Goal: Task Accomplishment & Management: Use online tool/utility

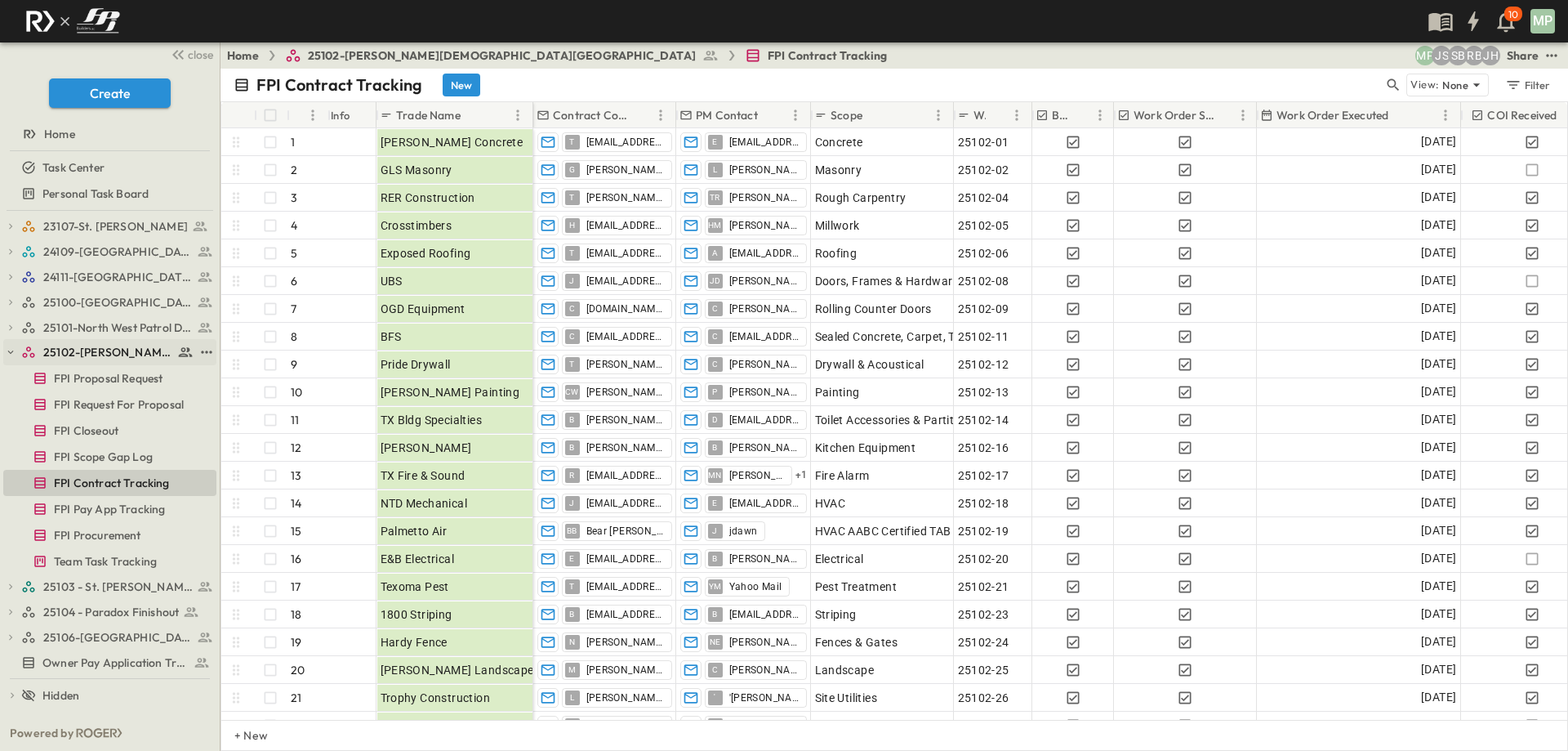
click at [14, 353] on icon "button" at bounding box center [10, 352] width 11 height 11
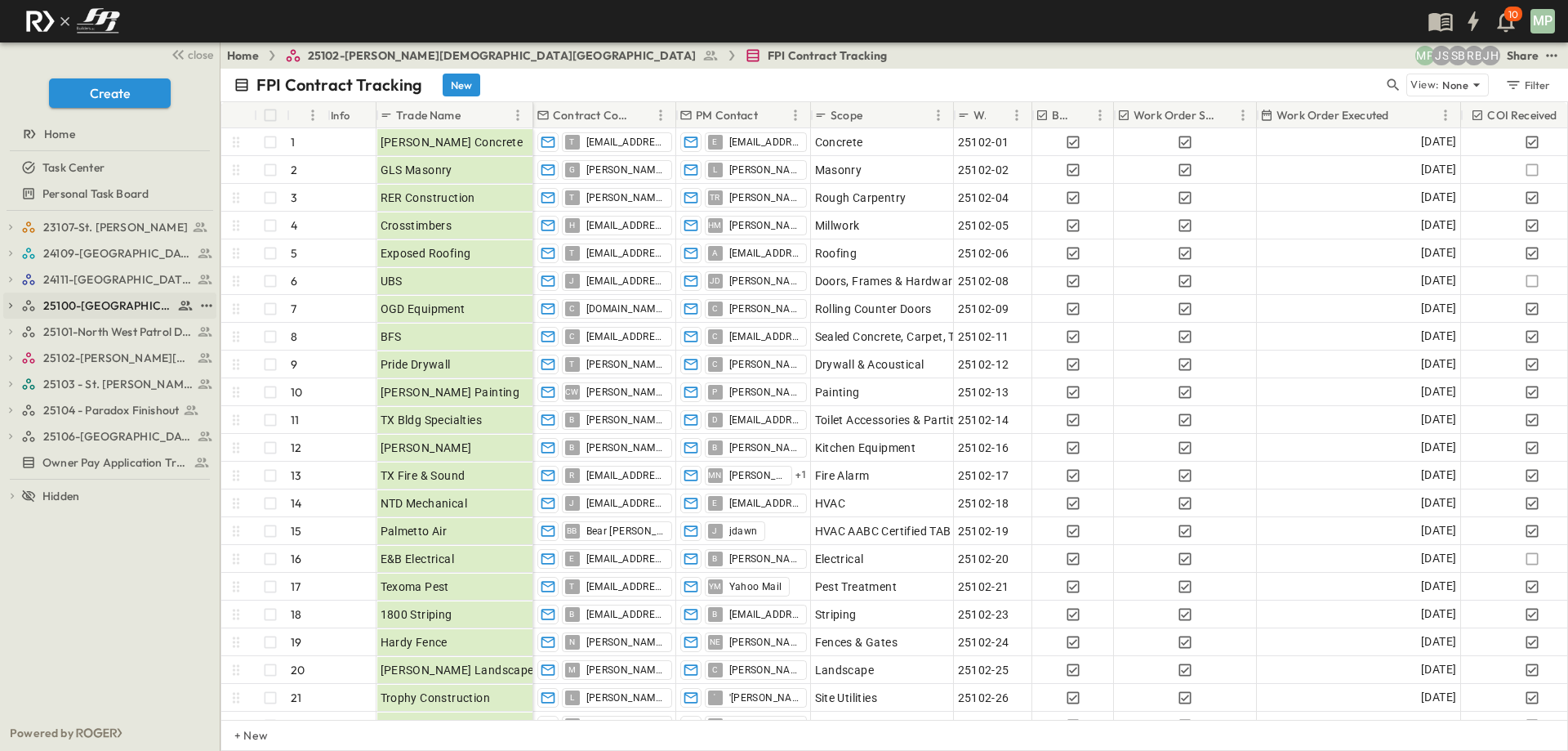
click at [12, 306] on icon "button" at bounding box center [10, 306] width 3 height 6
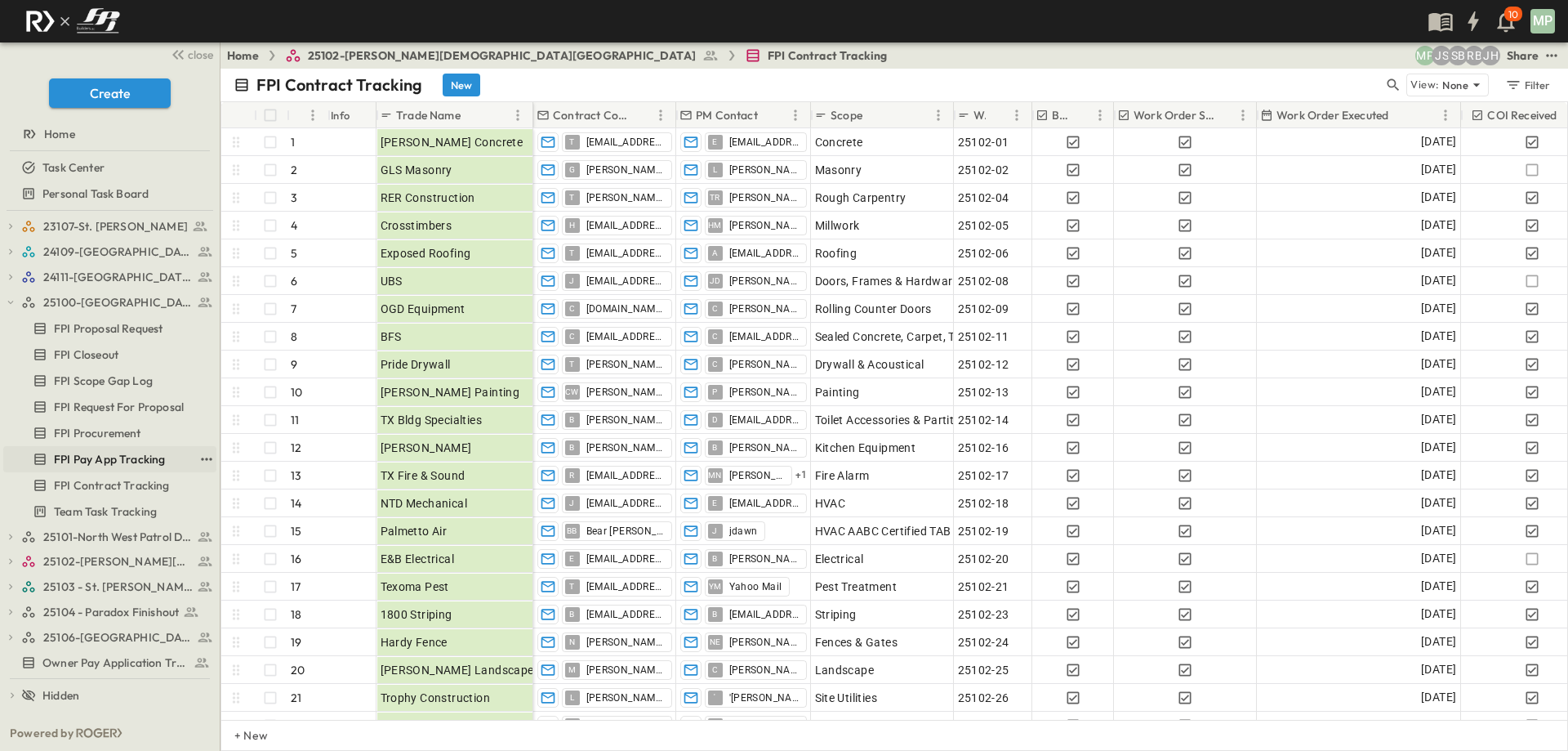
click at [114, 453] on span "FPI Pay App Tracking" at bounding box center [109, 459] width 111 height 16
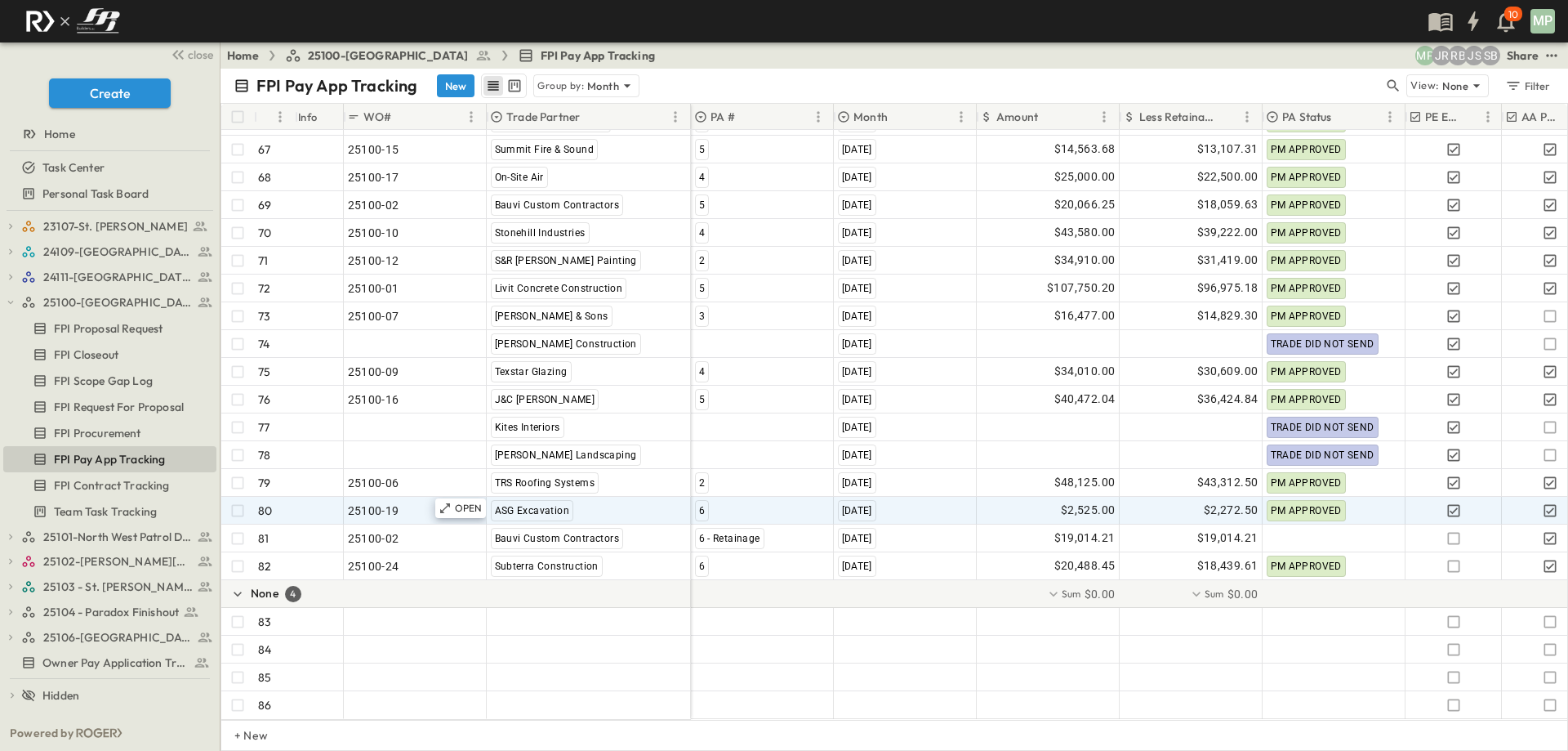
scroll to position [2034, 0]
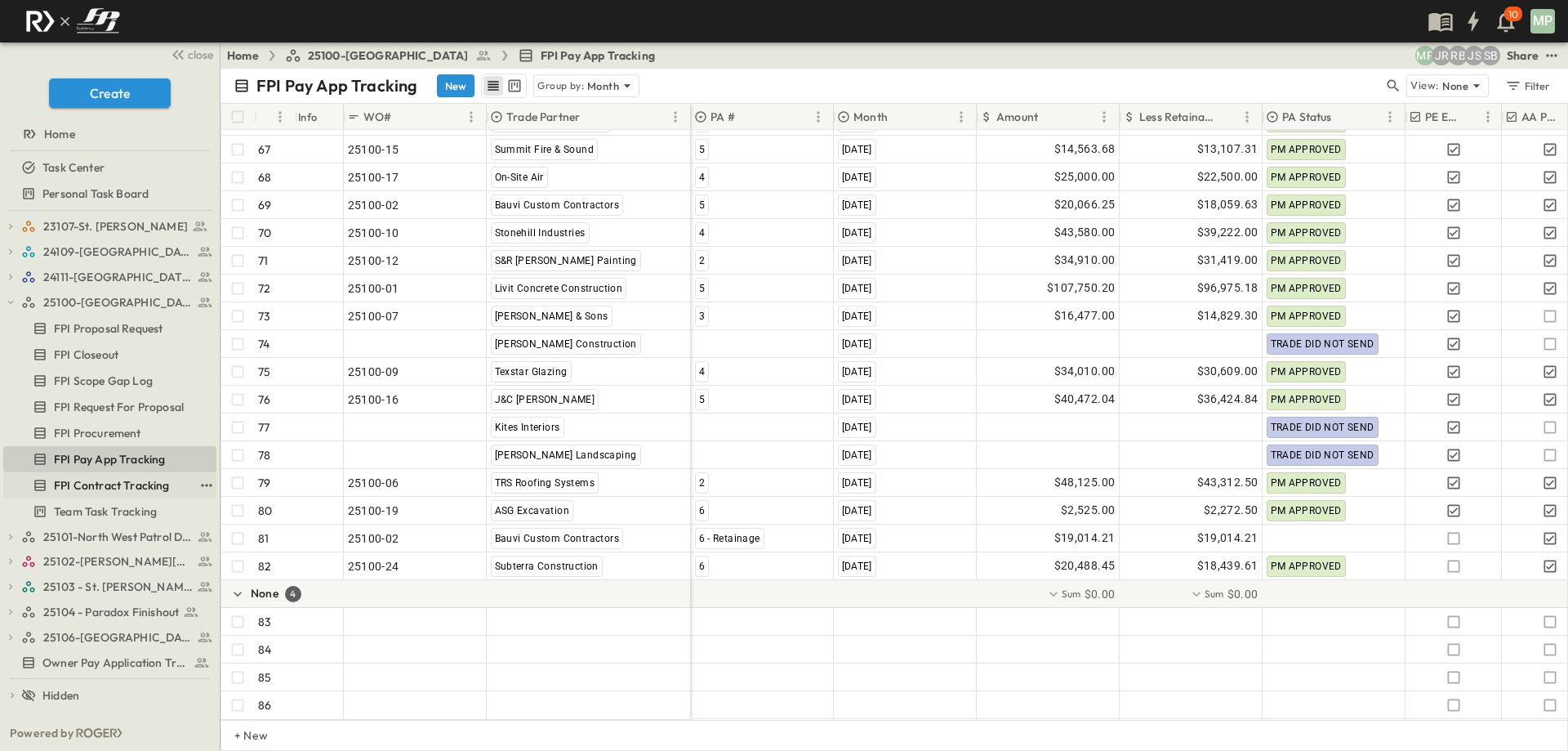
click at [84, 486] on span "FPI Contract Tracking" at bounding box center [111, 485] width 116 height 16
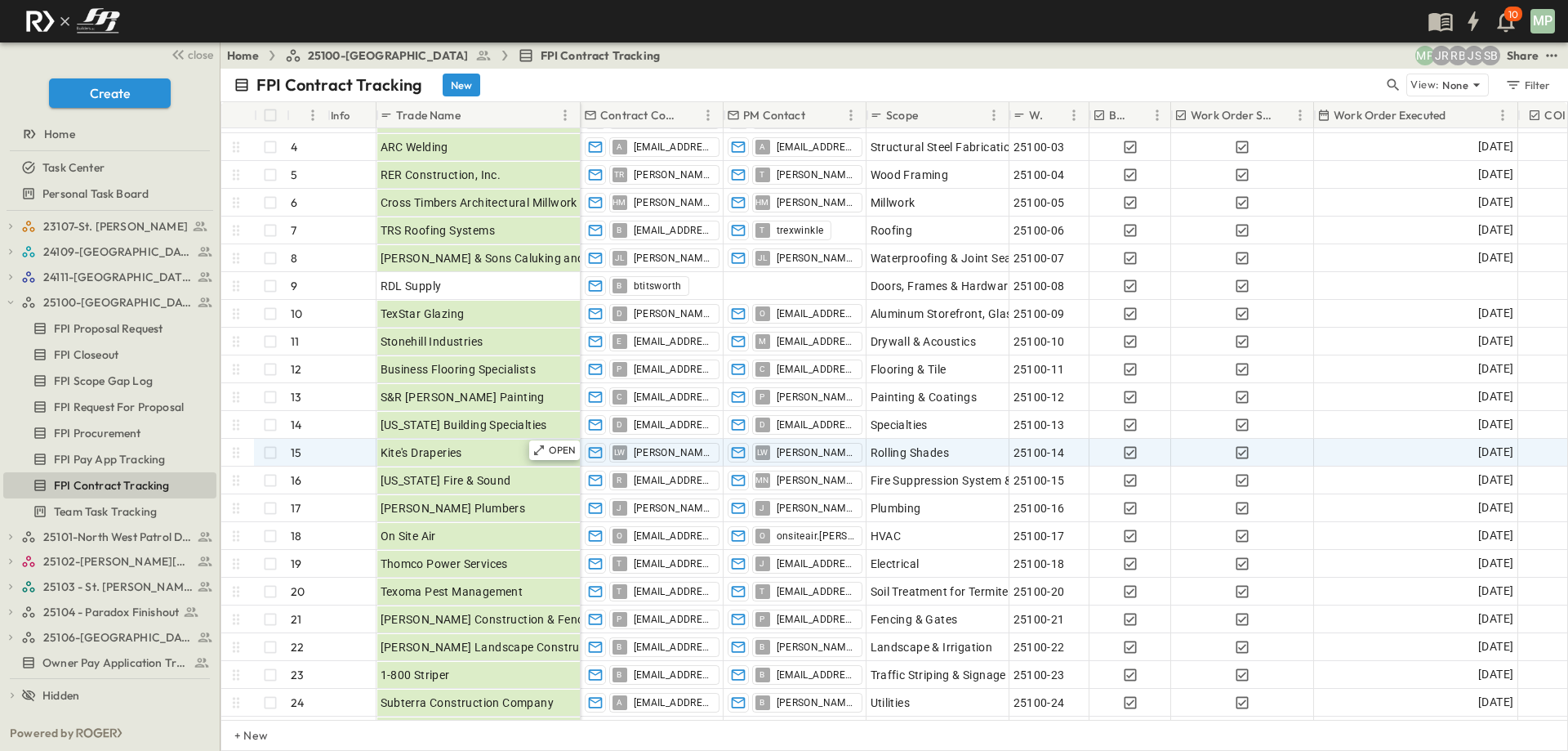
scroll to position [82, 0]
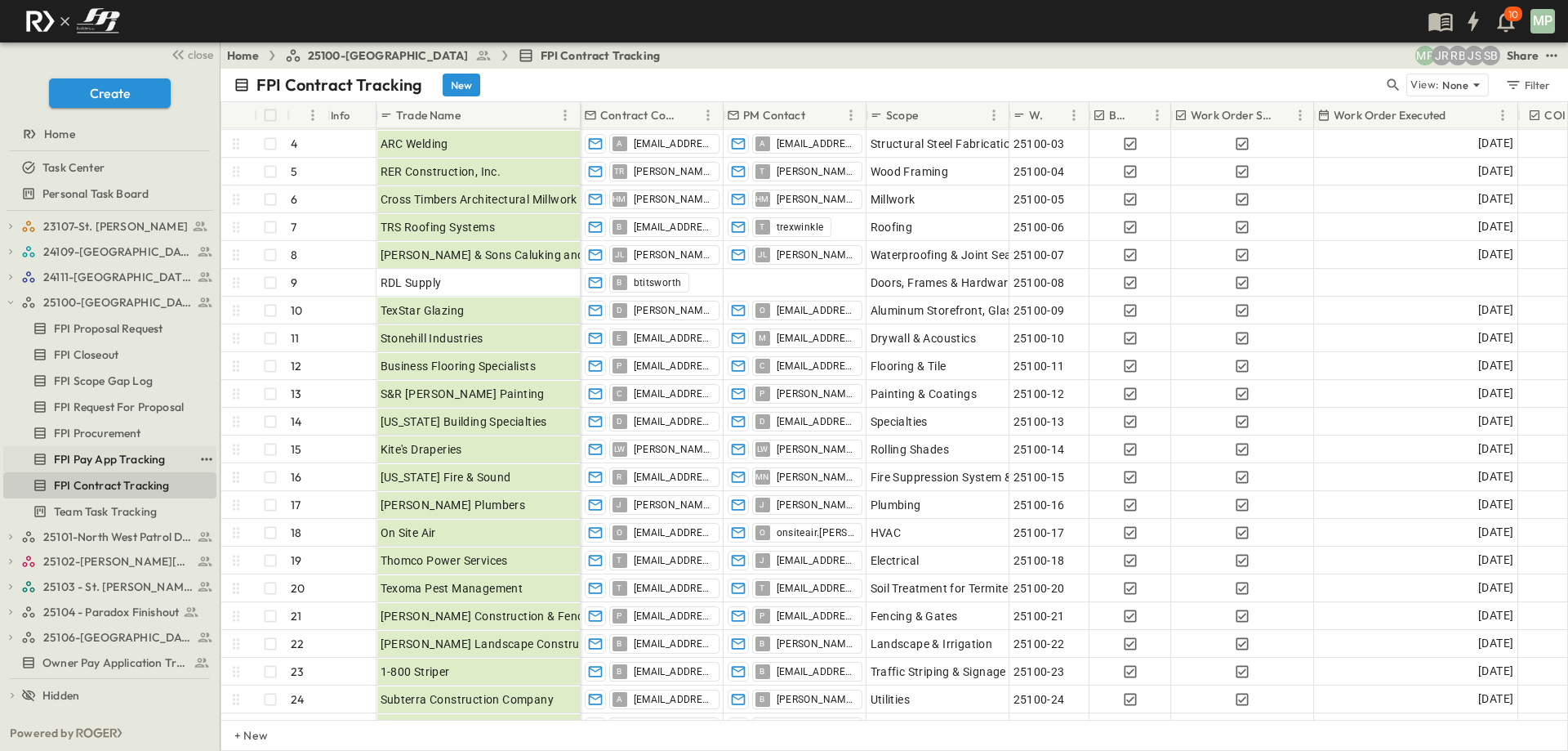
click at [129, 455] on span "FPI Pay App Tracking" at bounding box center [109, 459] width 111 height 16
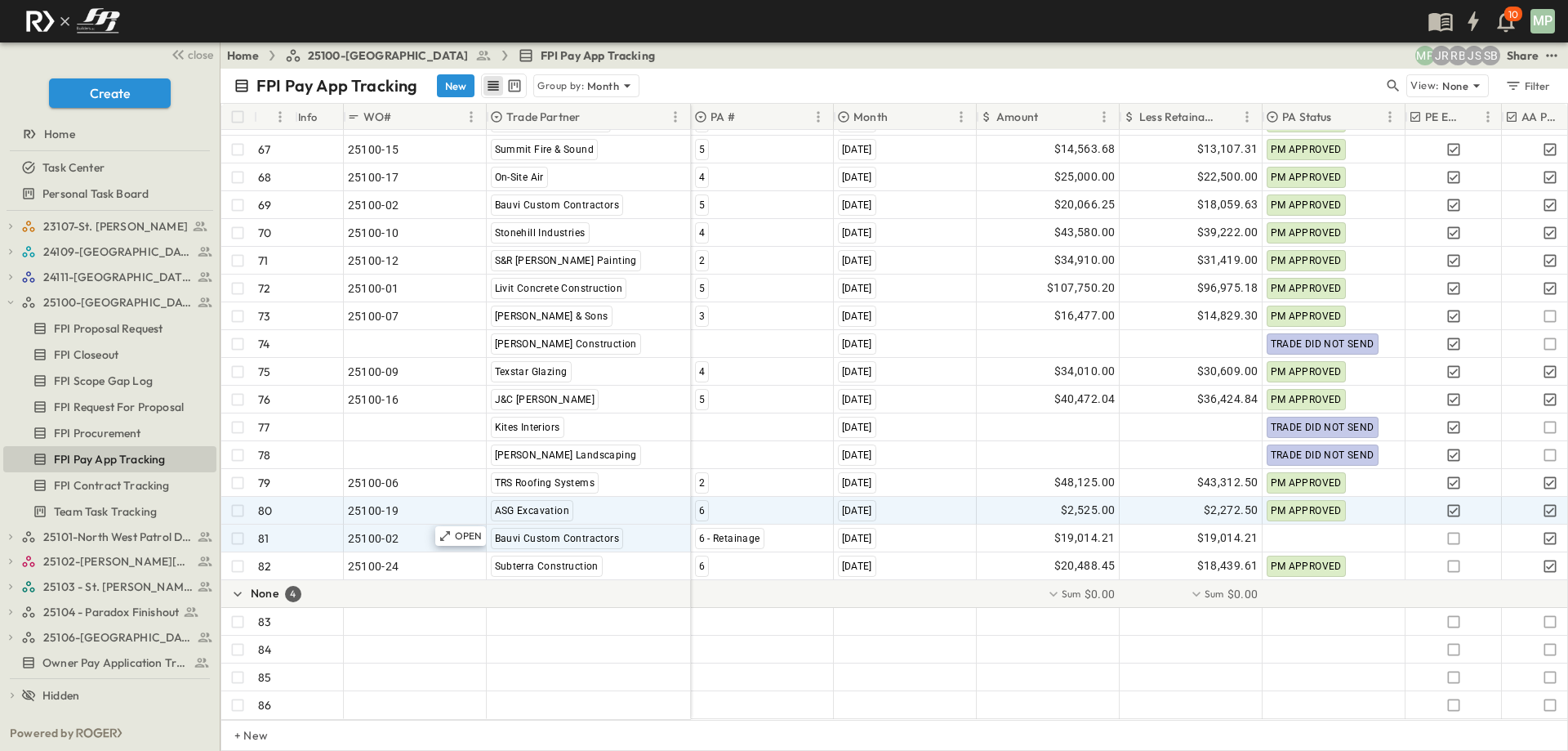
scroll to position [2034, 0]
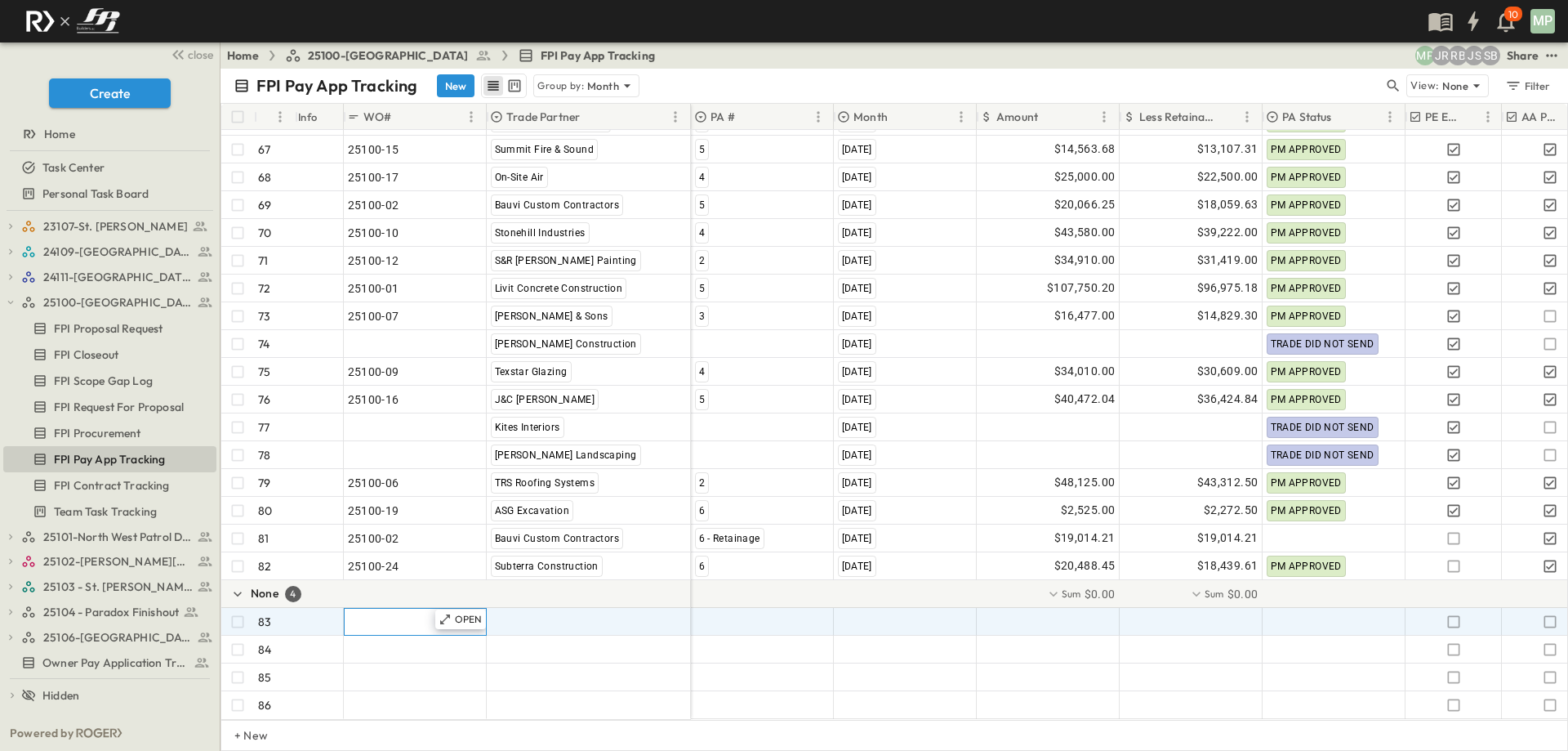
click at [369, 617] on span ""24101-01"" at bounding box center [377, 621] width 58 height 16
type input "********"
click at [515, 613] on span ""[PERSON_NAME] Excavating"" at bounding box center [570, 621] width 161 height 16
type input "*"
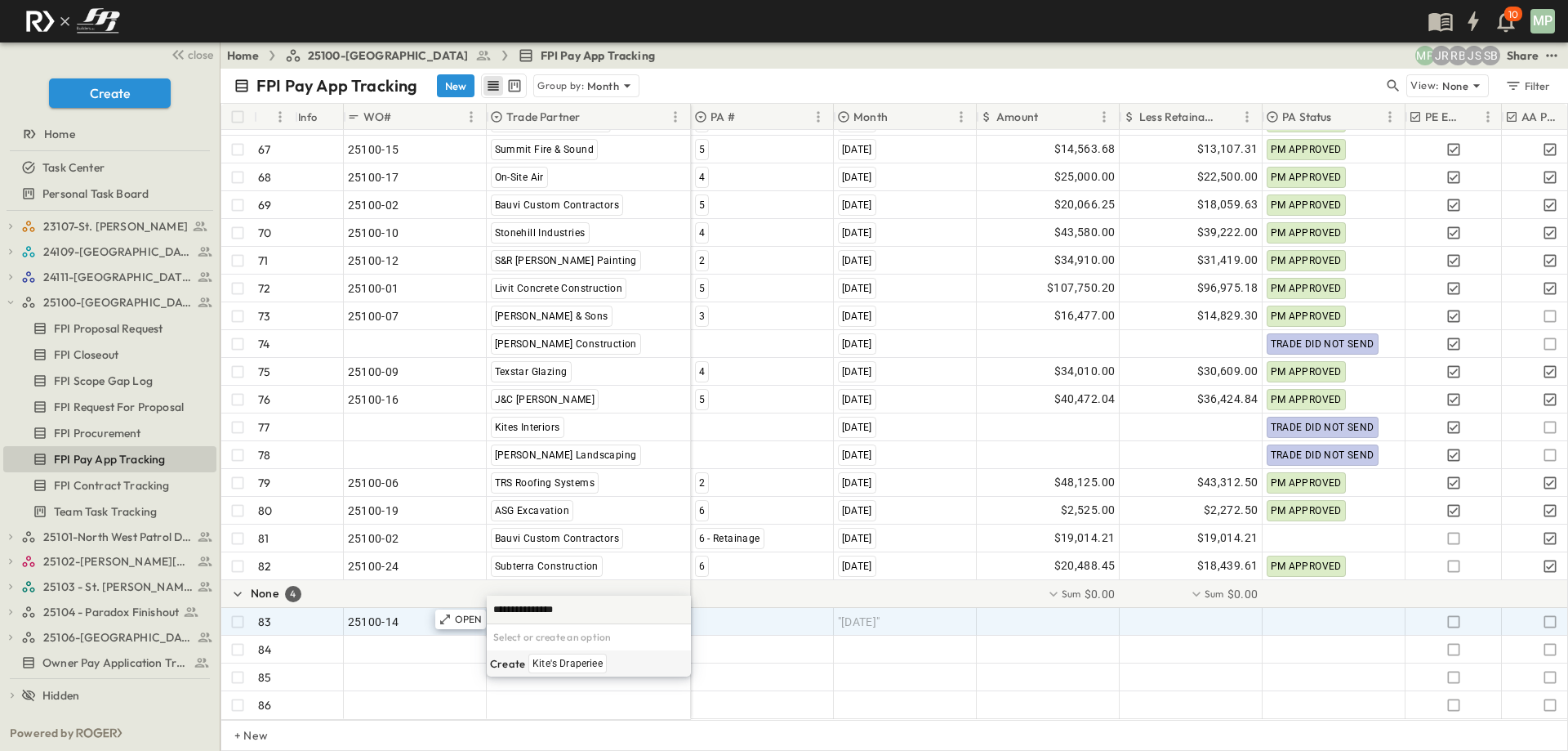
type input "**********"
click at [621, 609] on div ""[PERSON_NAME] Excavating"" at bounding box center [588, 622] width 203 height 26
type input "*"
type input "**********"
click at [591, 659] on span "Kite's Draperies" at bounding box center [568, 663] width 70 height 13
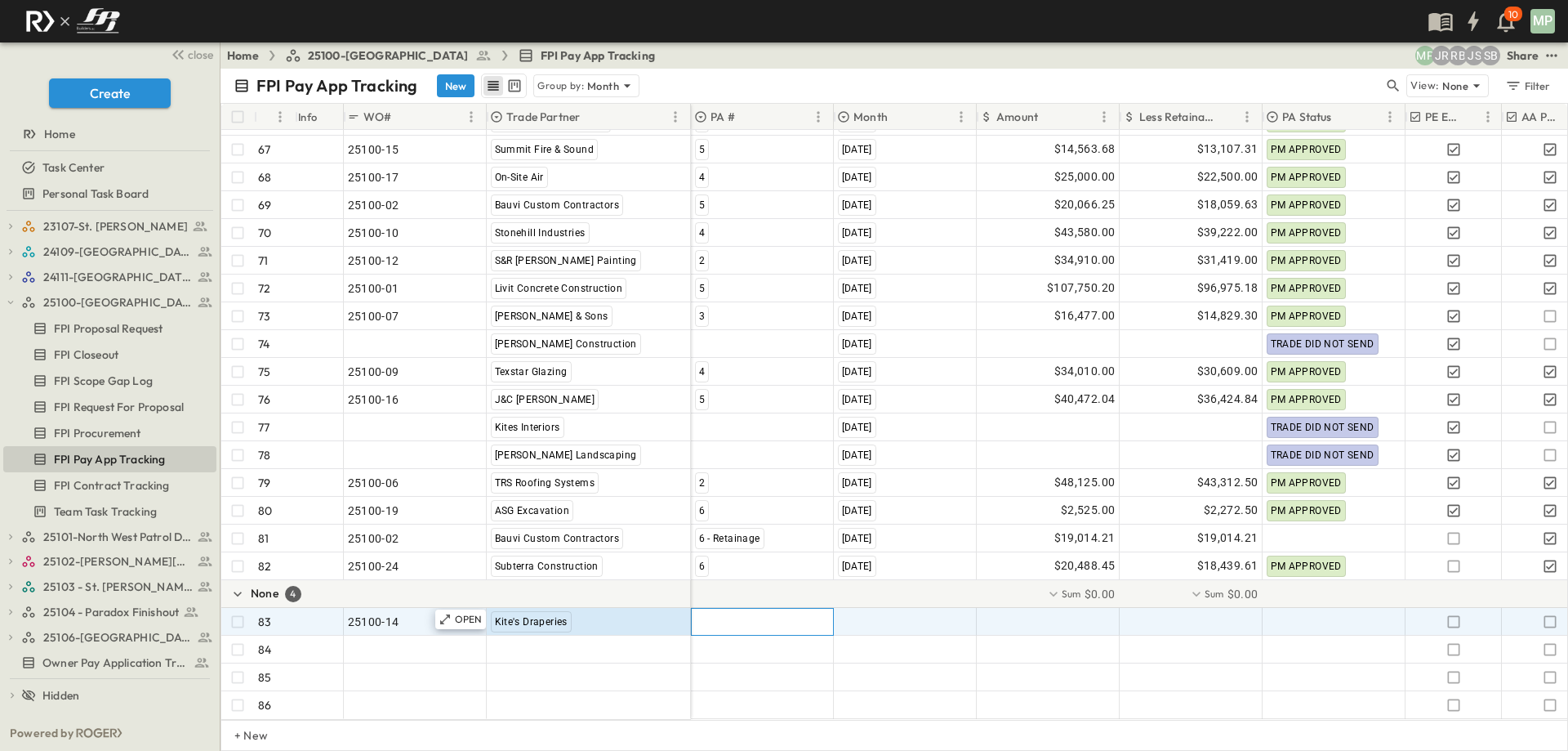
click at [734, 612] on div at bounding box center [762, 622] width 141 height 26
click at [708, 666] on div "1" at bounding box center [752, 663] width 117 height 20
click at [853, 613] on span ""[DATE]"" at bounding box center [858, 621] width 42 height 16
type input "**********"
click at [909, 661] on span "[DATE]" at bounding box center [894, 663] width 29 height 13
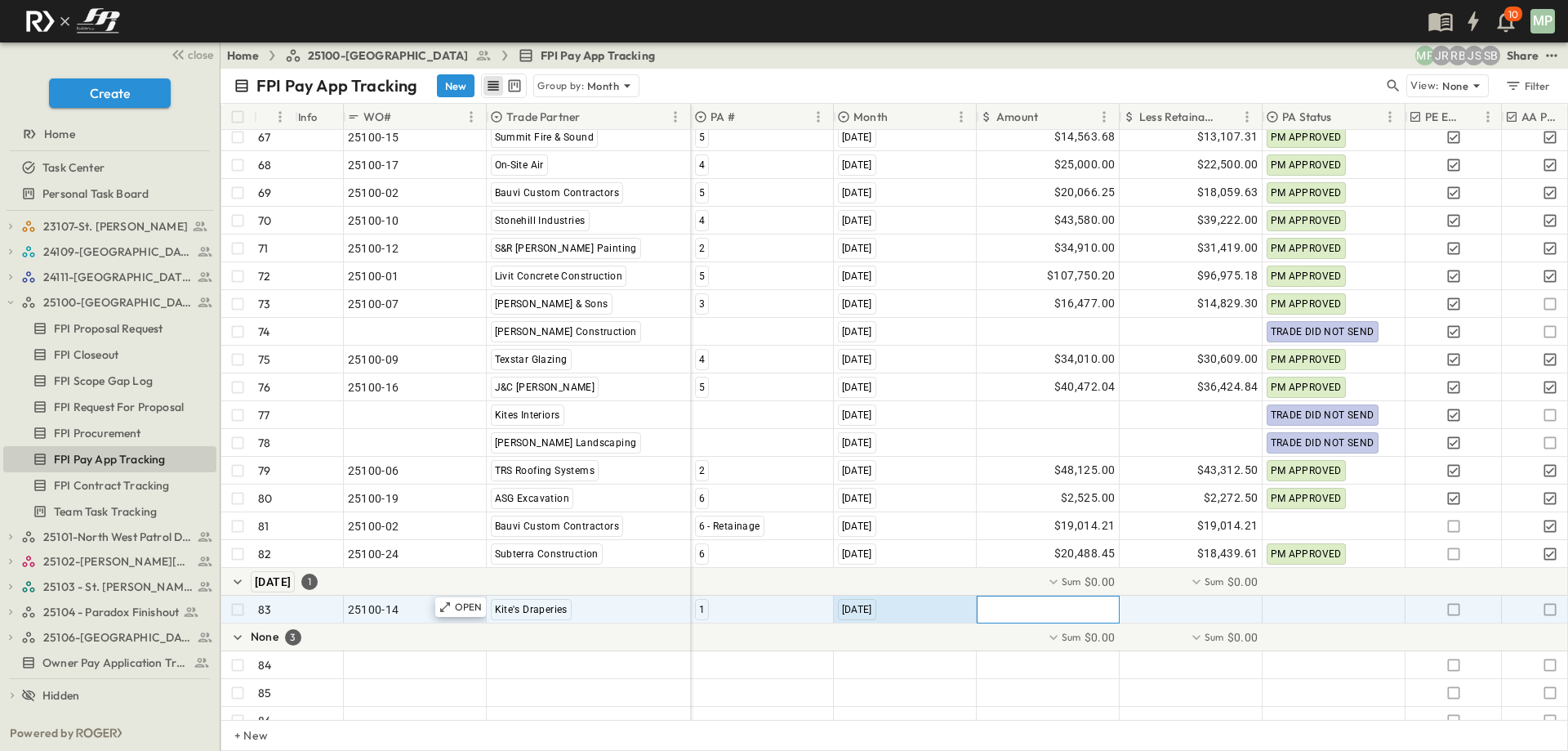
click at [1063, 614] on div at bounding box center [1048, 609] width 141 height 26
type input "********"
click at [1158, 600] on div at bounding box center [1191, 609] width 141 height 26
type input "********"
click at [1546, 607] on icon "button" at bounding box center [1549, 609] width 16 height 16
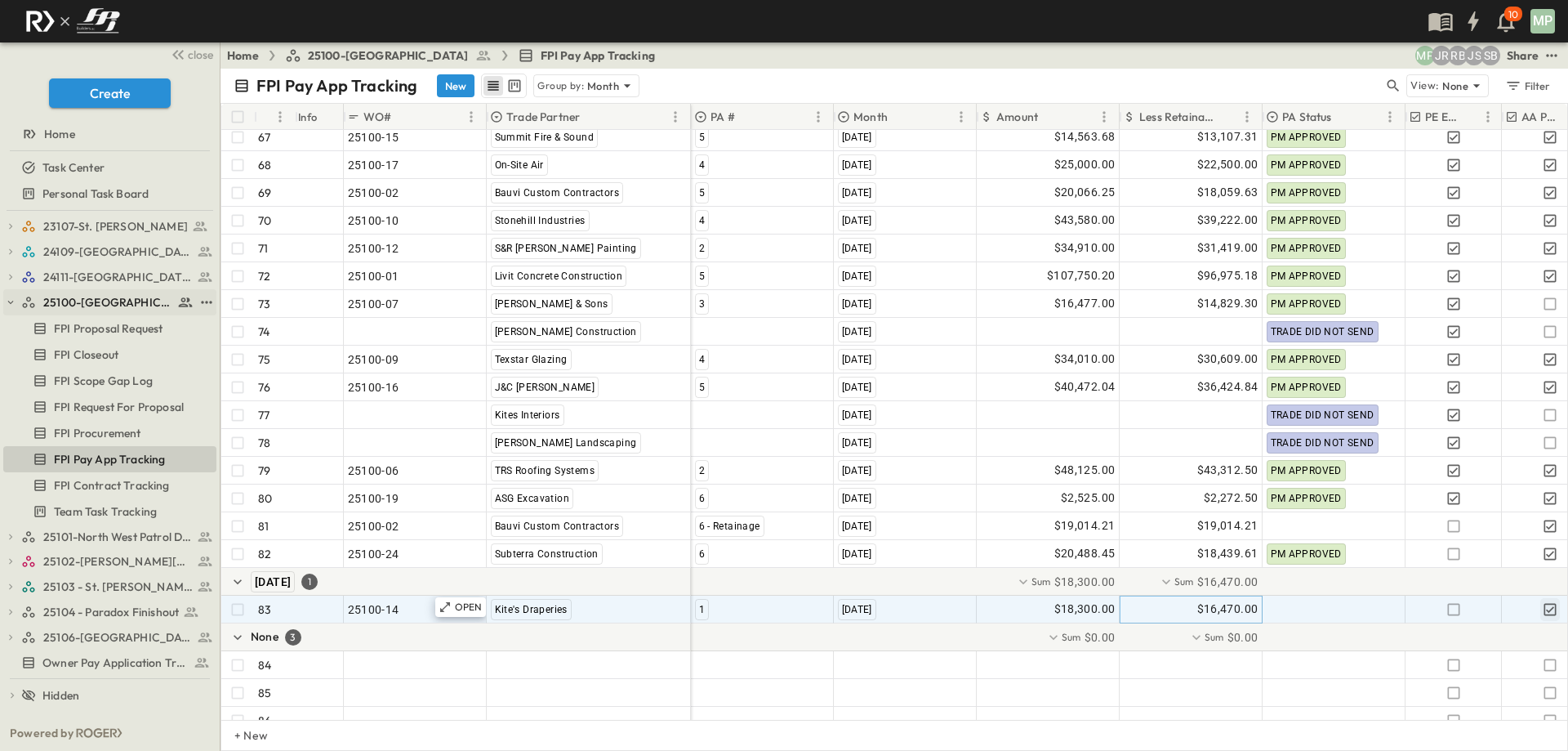
click at [10, 297] on icon "button" at bounding box center [10, 302] width 11 height 11
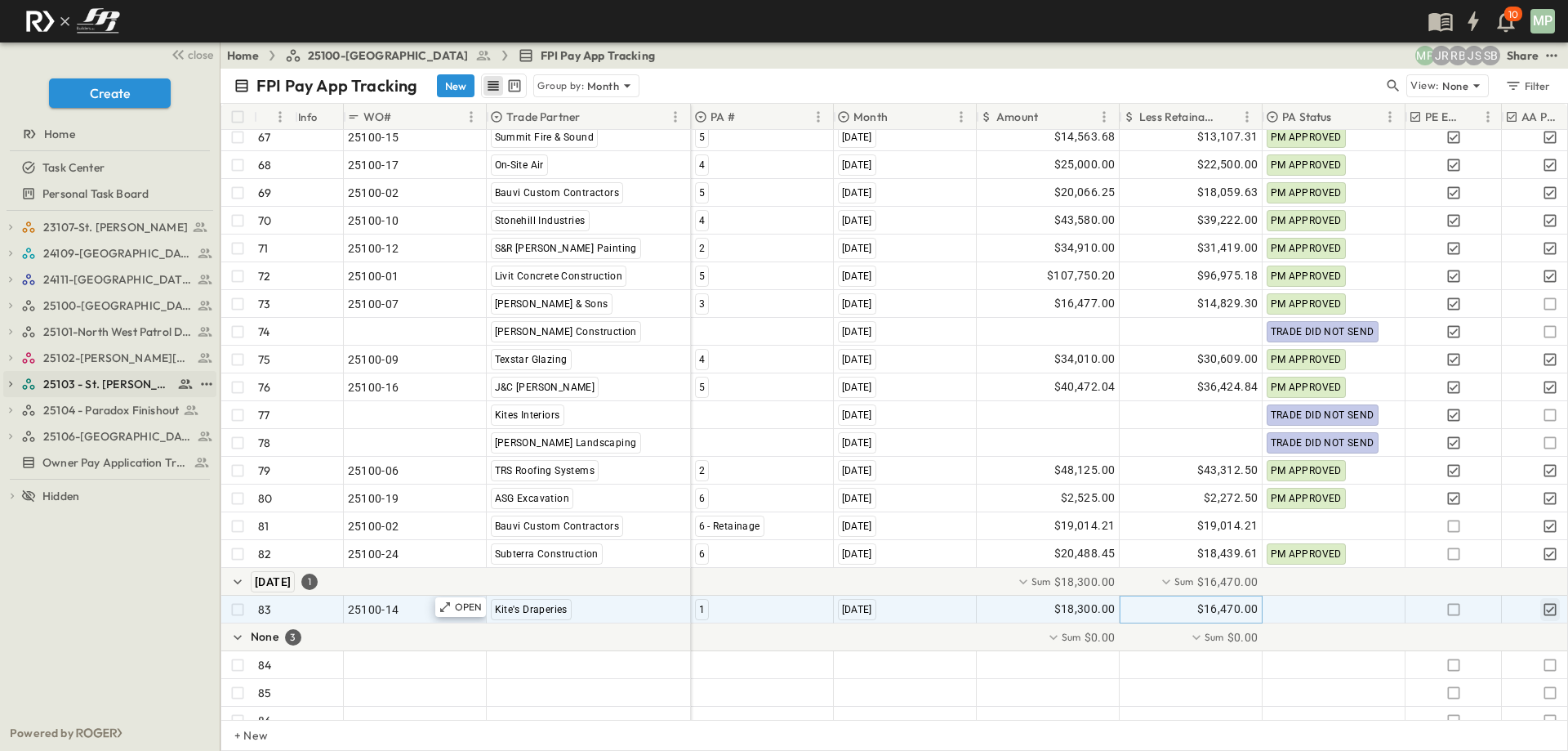
click at [9, 382] on icon "button" at bounding box center [10, 384] width 3 height 6
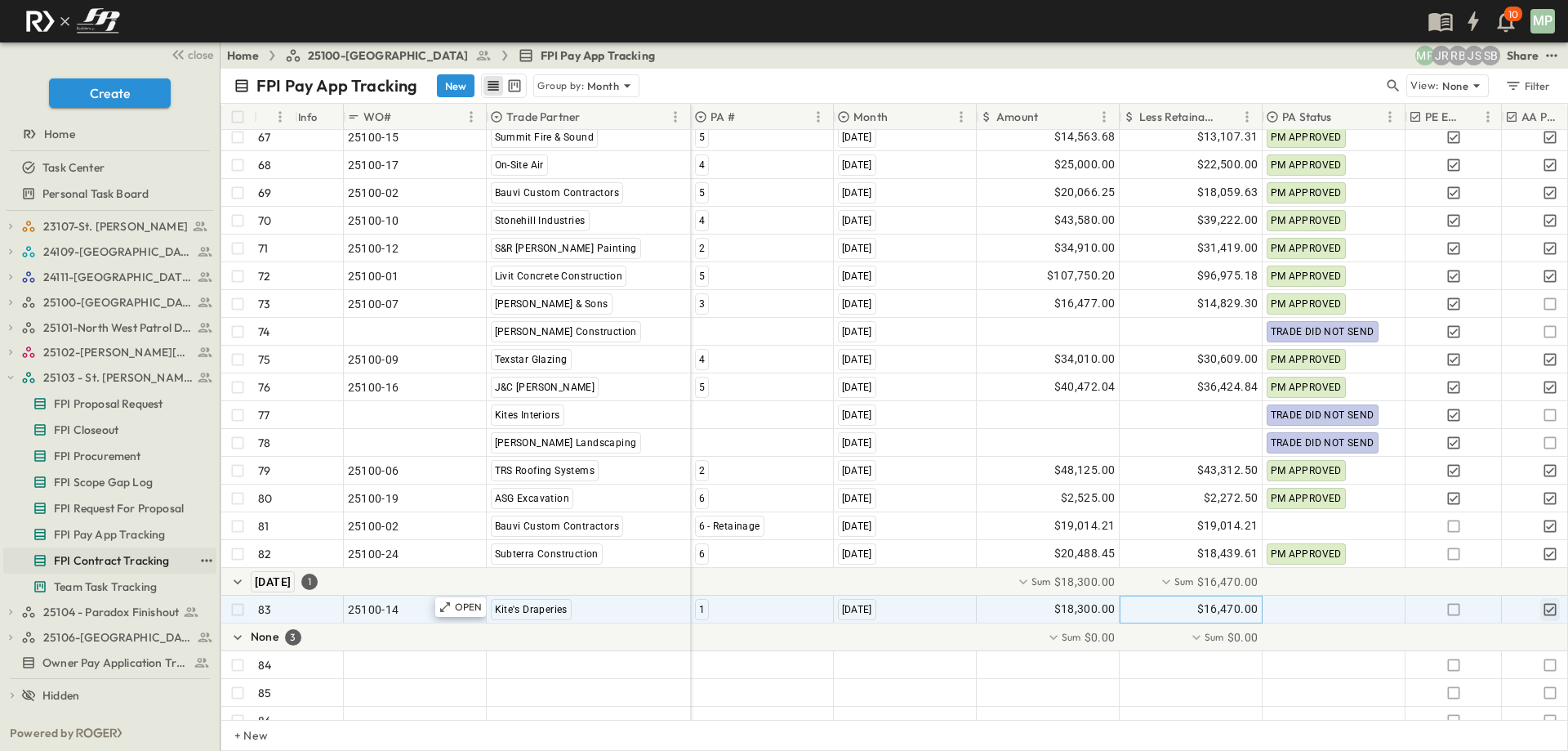
click at [107, 560] on span "FPI Contract Tracking" at bounding box center [111, 559] width 116 height 16
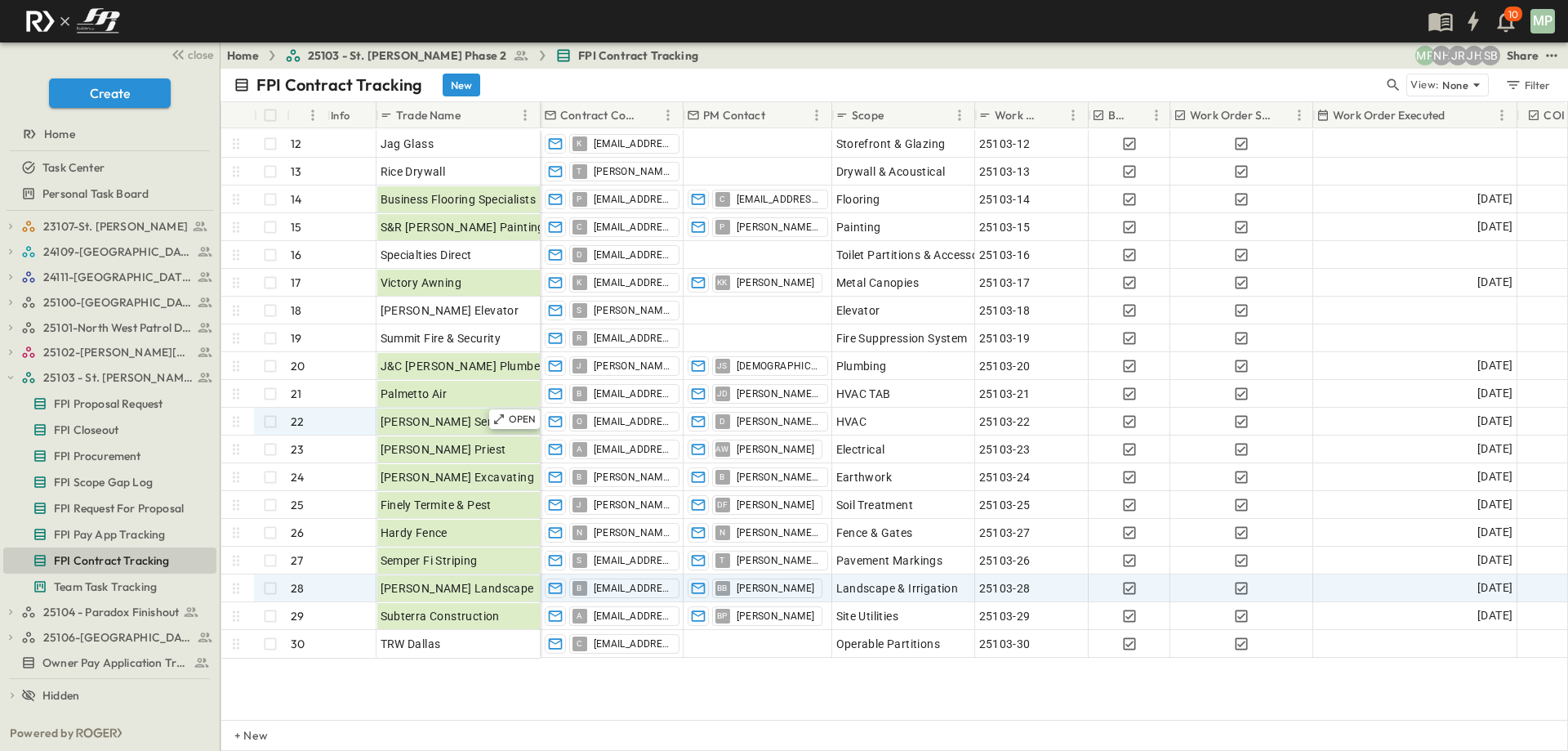
scroll to position [418, 0]
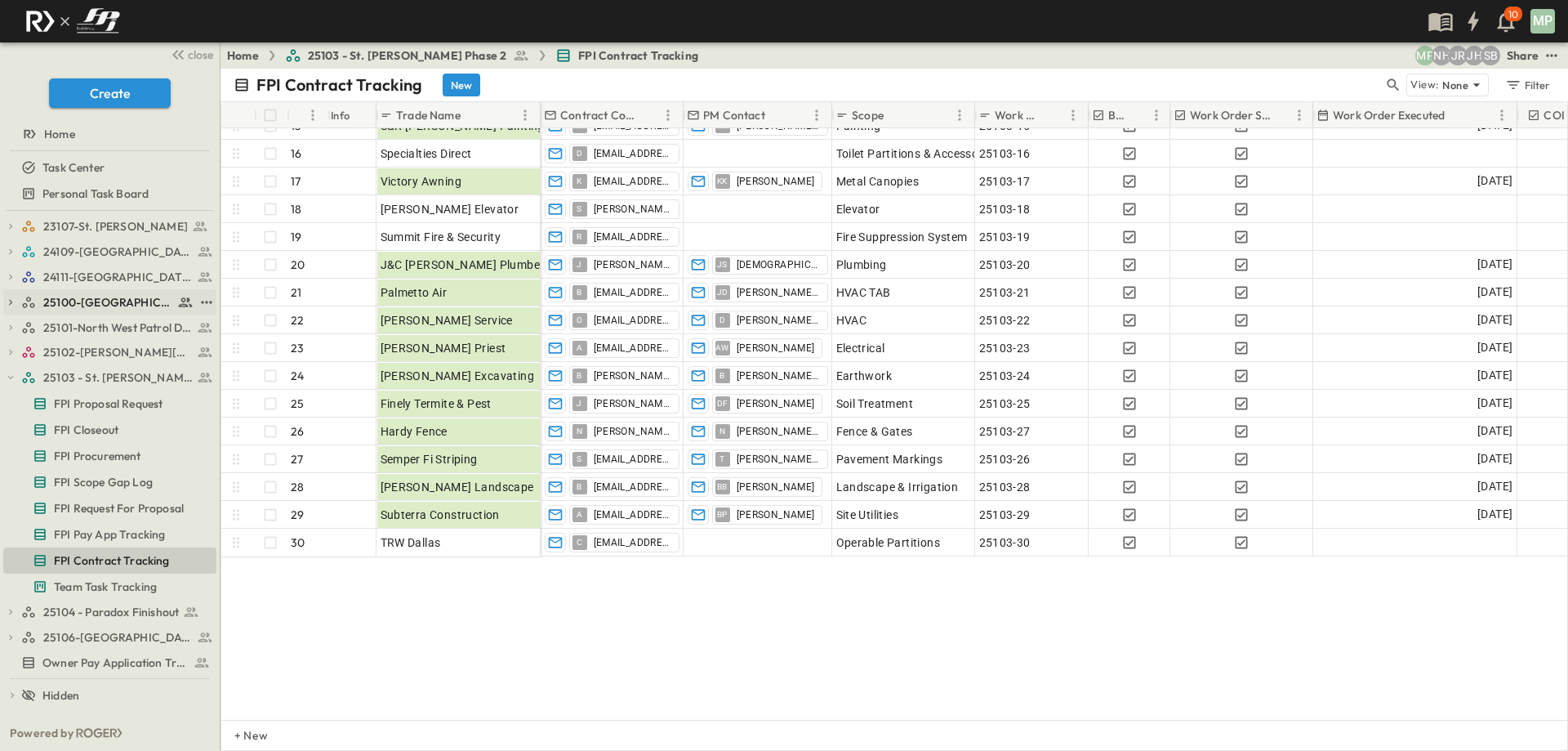
click at [10, 296] on icon "button" at bounding box center [10, 302] width 11 height 11
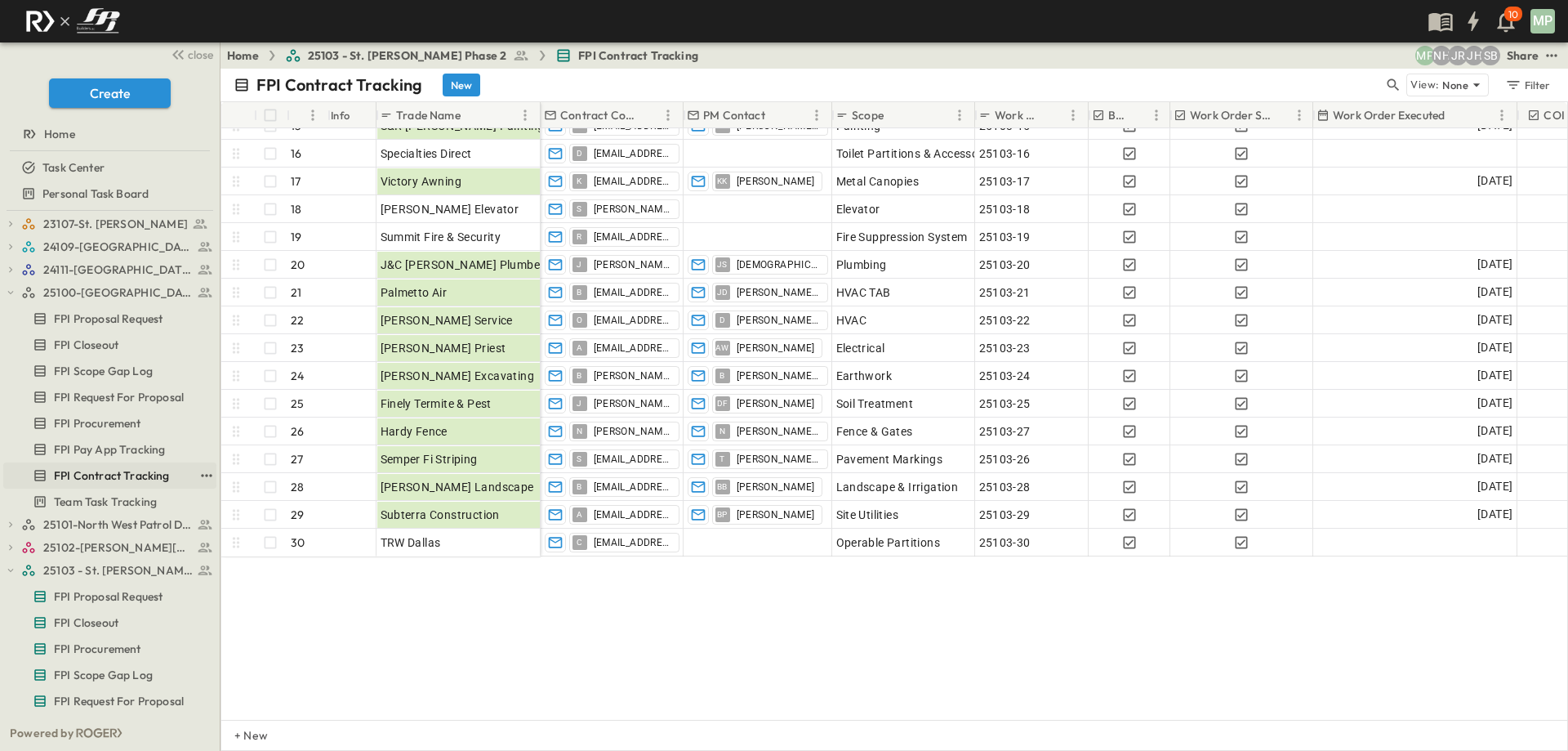
click at [80, 476] on span "FPI Contract Tracking" at bounding box center [111, 475] width 116 height 16
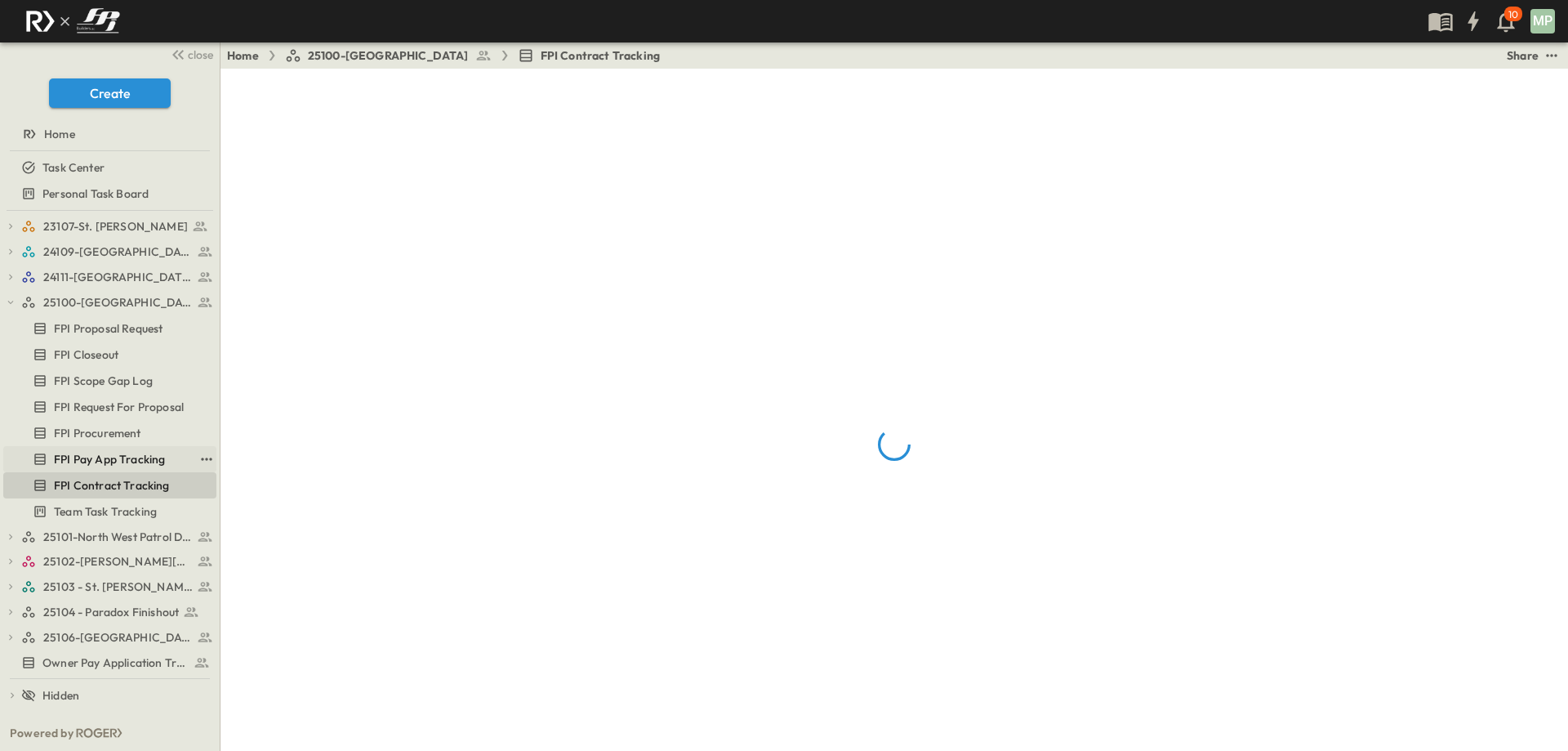
click at [101, 452] on span "FPI Pay App Tracking" at bounding box center [109, 459] width 111 height 16
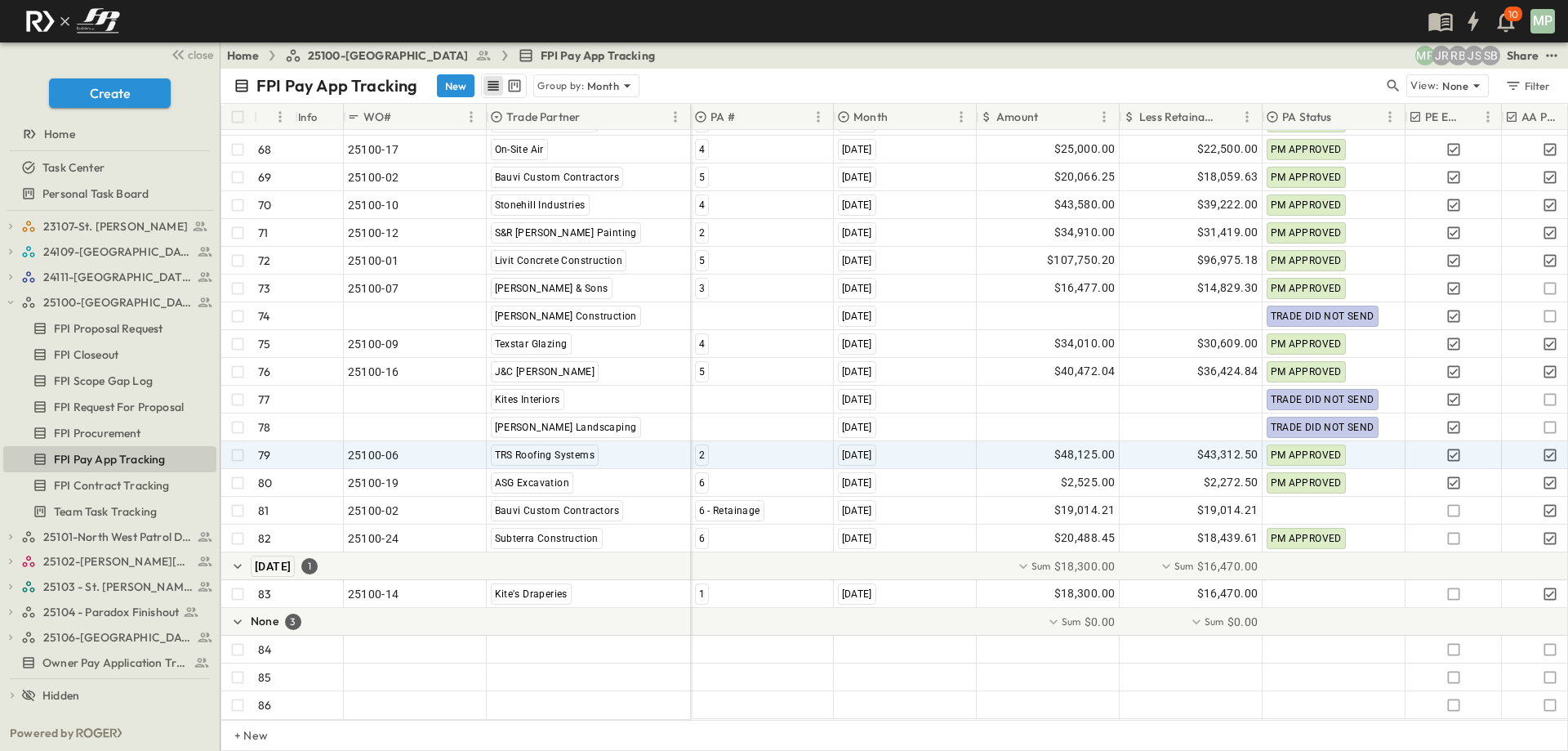
scroll to position [2062, 0]
